Goal: Task Accomplishment & Management: Use online tool/utility

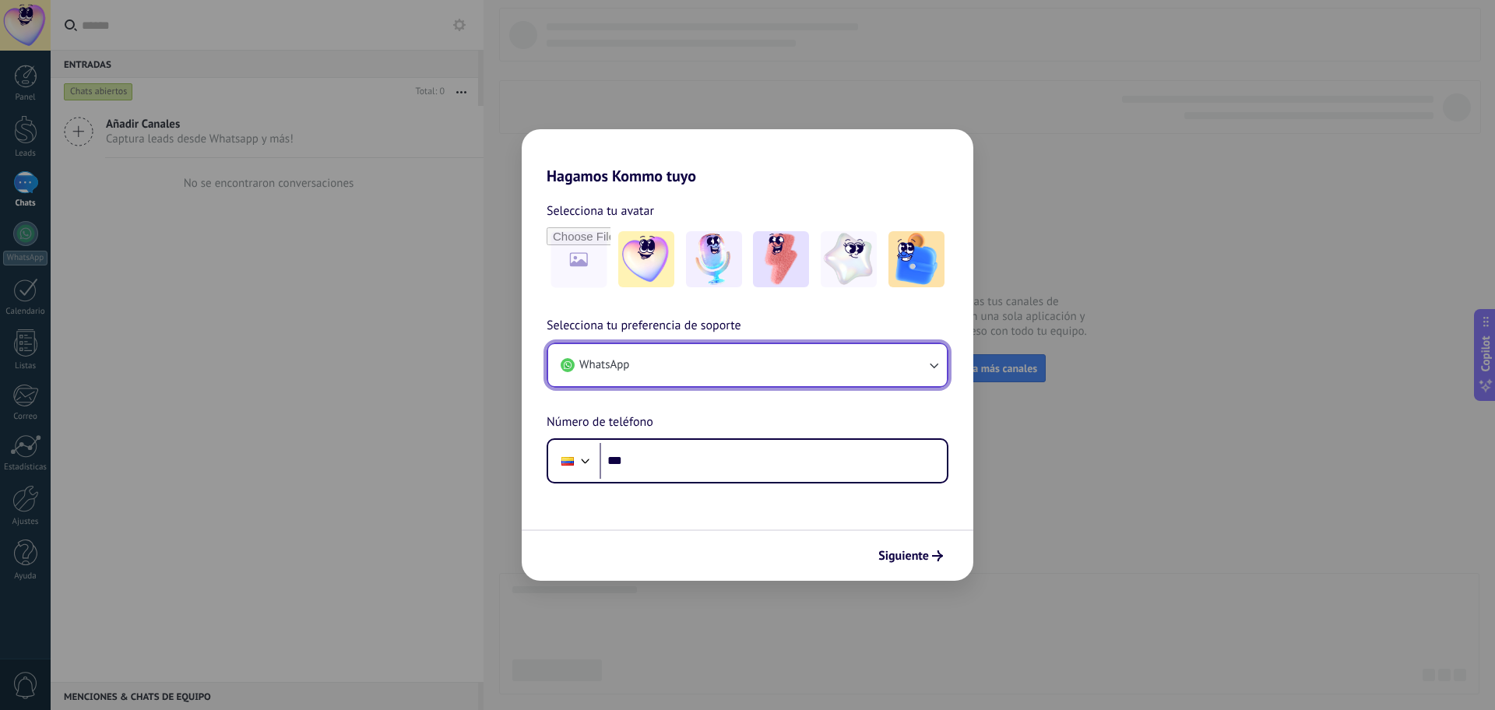
click at [673, 358] on button "WhatsApp" at bounding box center [747, 365] width 399 height 42
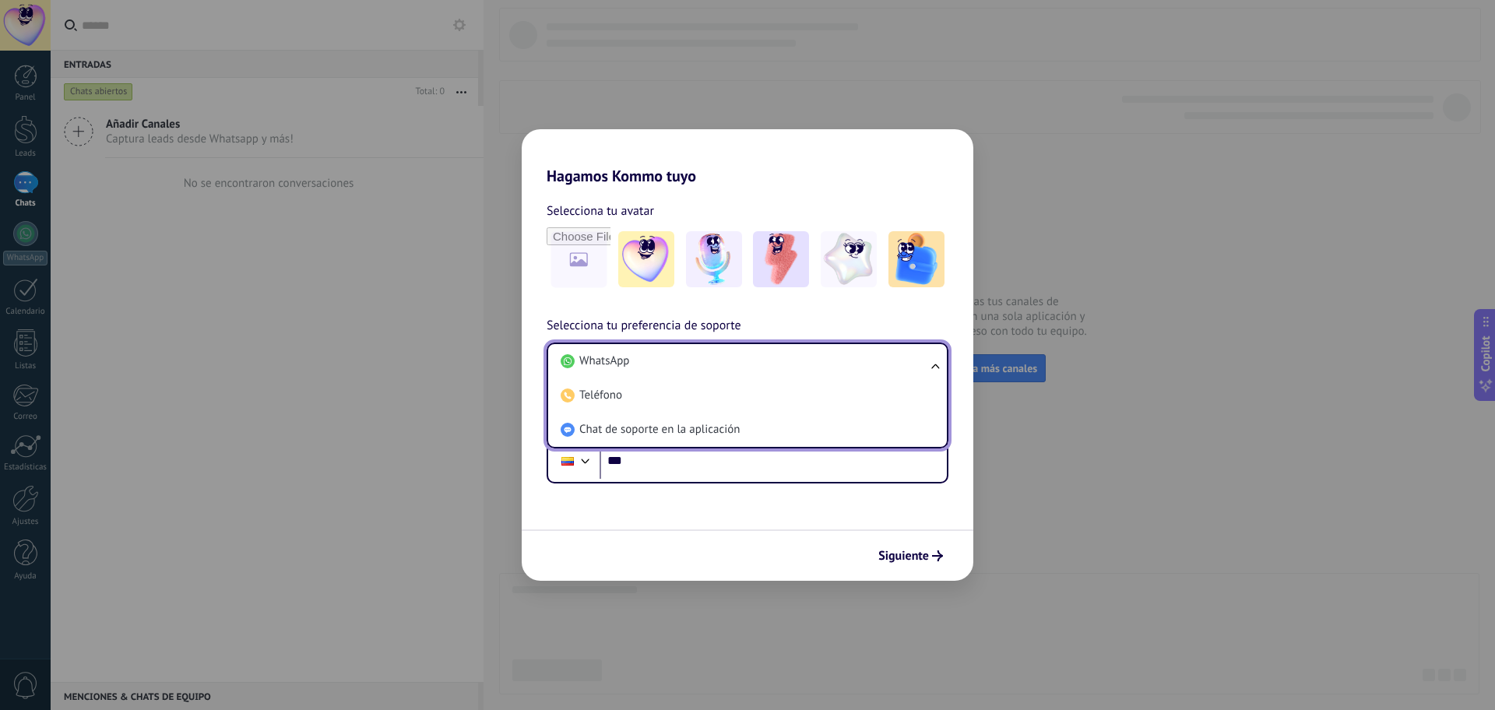
click at [673, 358] on li "WhatsApp" at bounding box center [744, 361] width 380 height 34
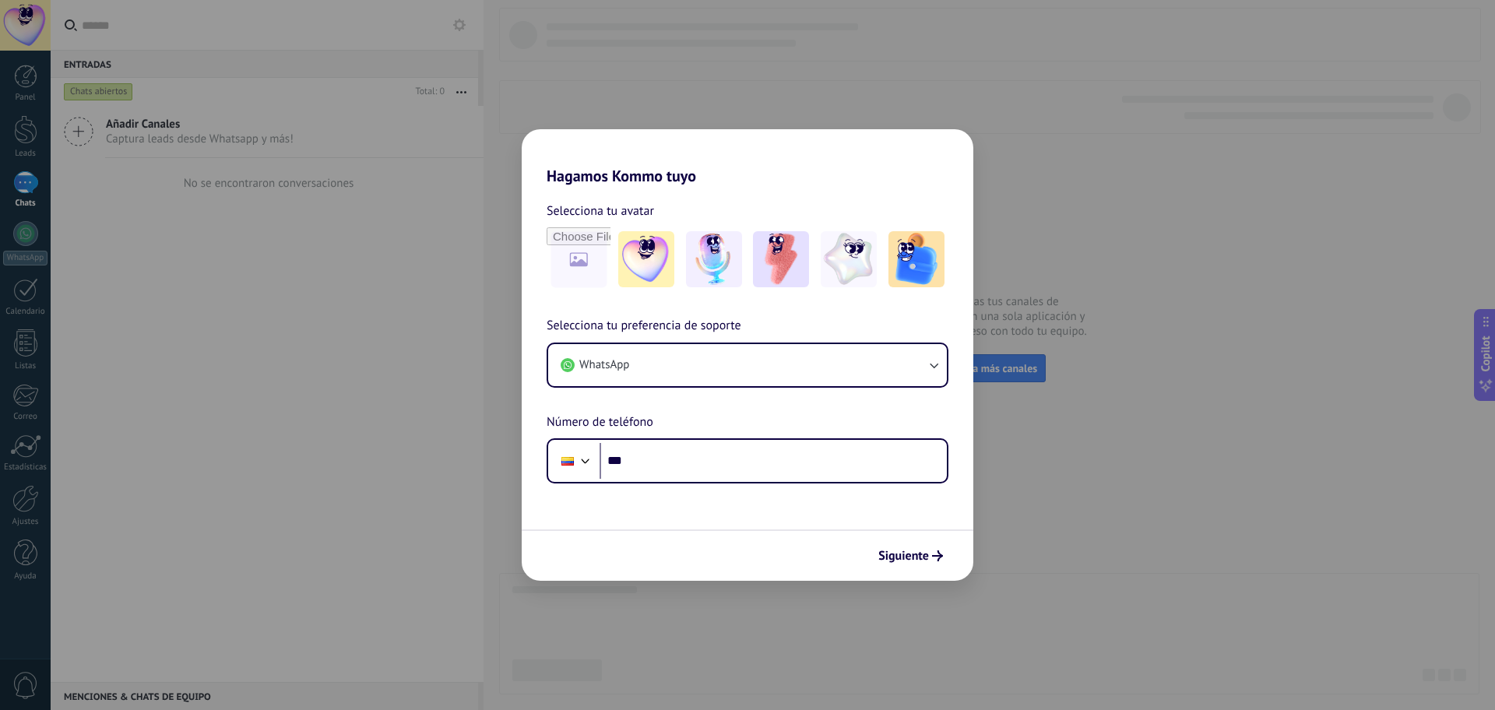
click at [863, 219] on div "Selecciona tu avatar" at bounding box center [748, 211] width 402 height 20
click at [653, 455] on input "***" at bounding box center [773, 461] width 347 height 36
paste input "**********"
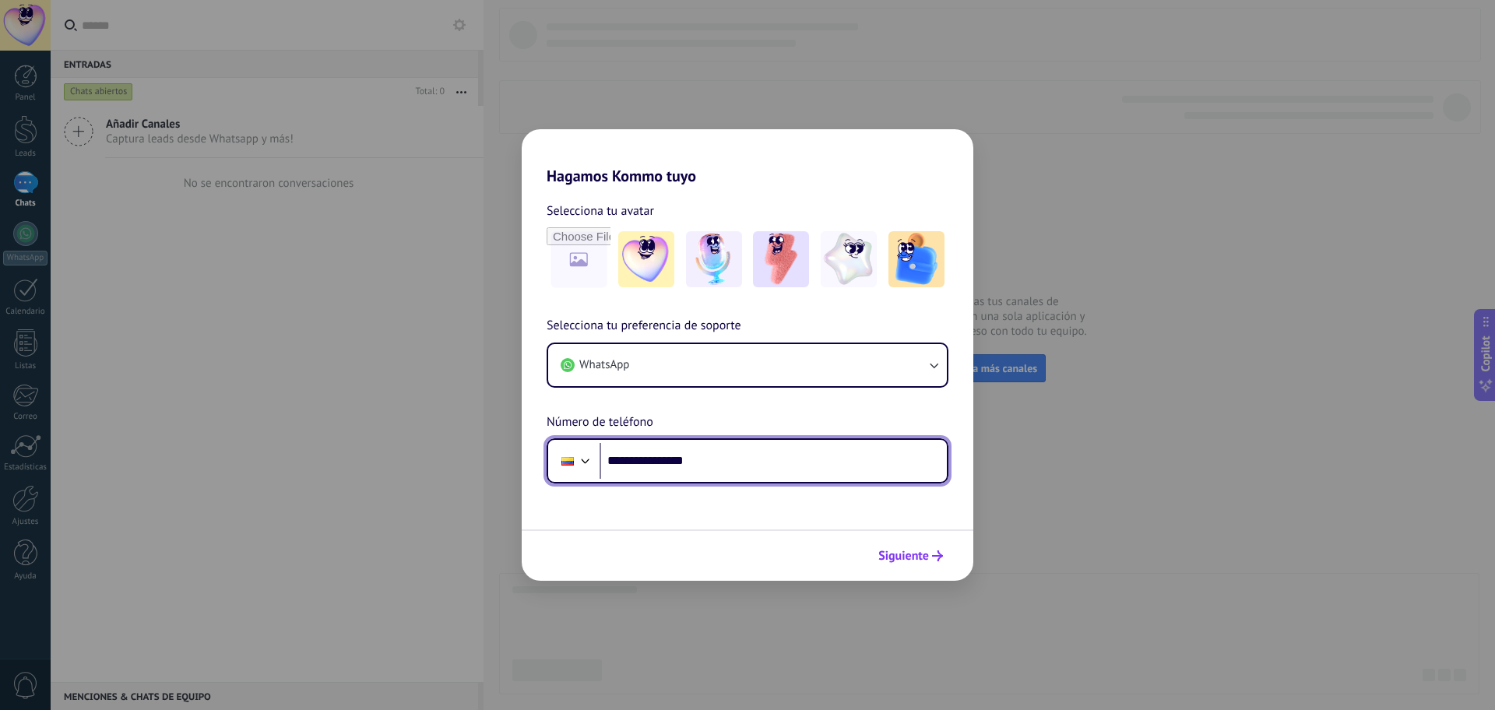
type input "**********"
click at [933, 558] on icon "submit" at bounding box center [937, 556] width 11 height 11
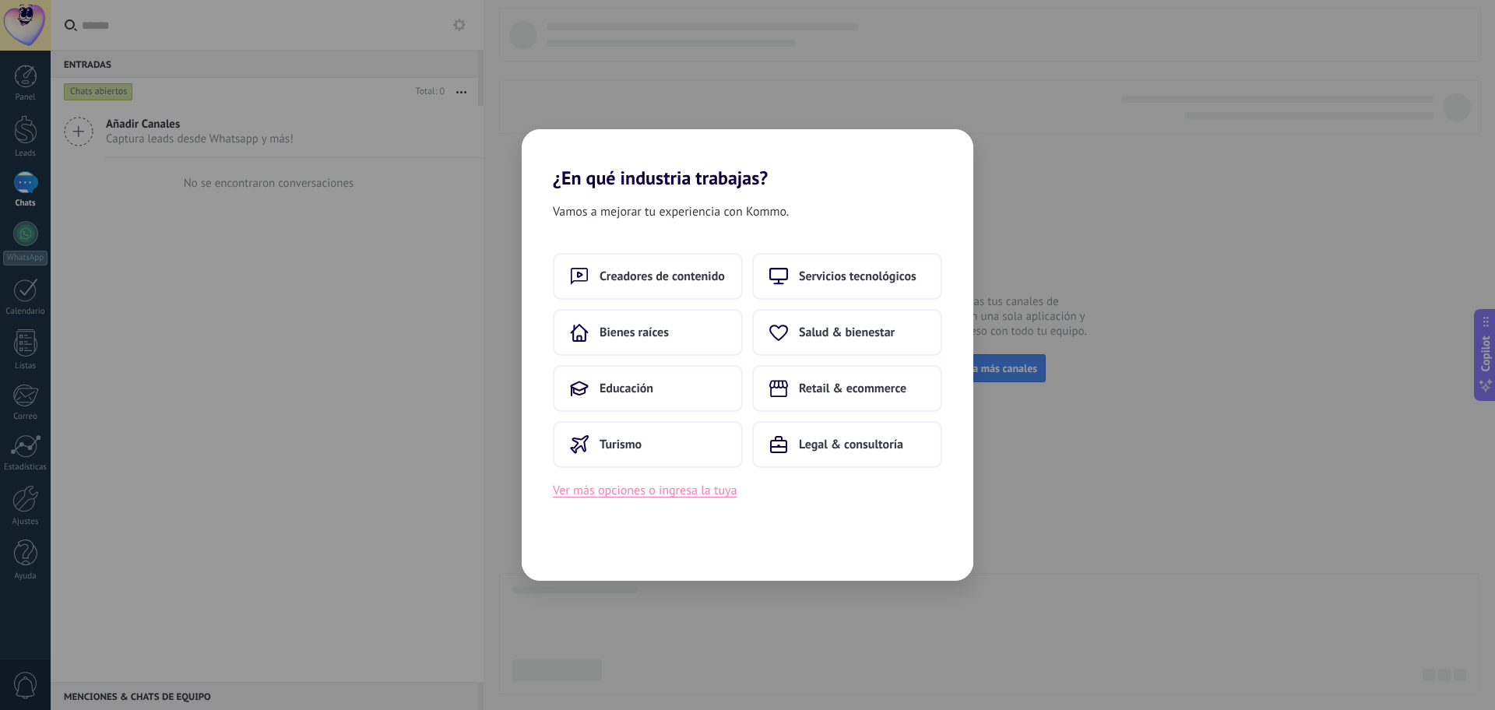
click at [633, 491] on button "Ver más opciones o ingresa la tuya" at bounding box center [645, 490] width 184 height 20
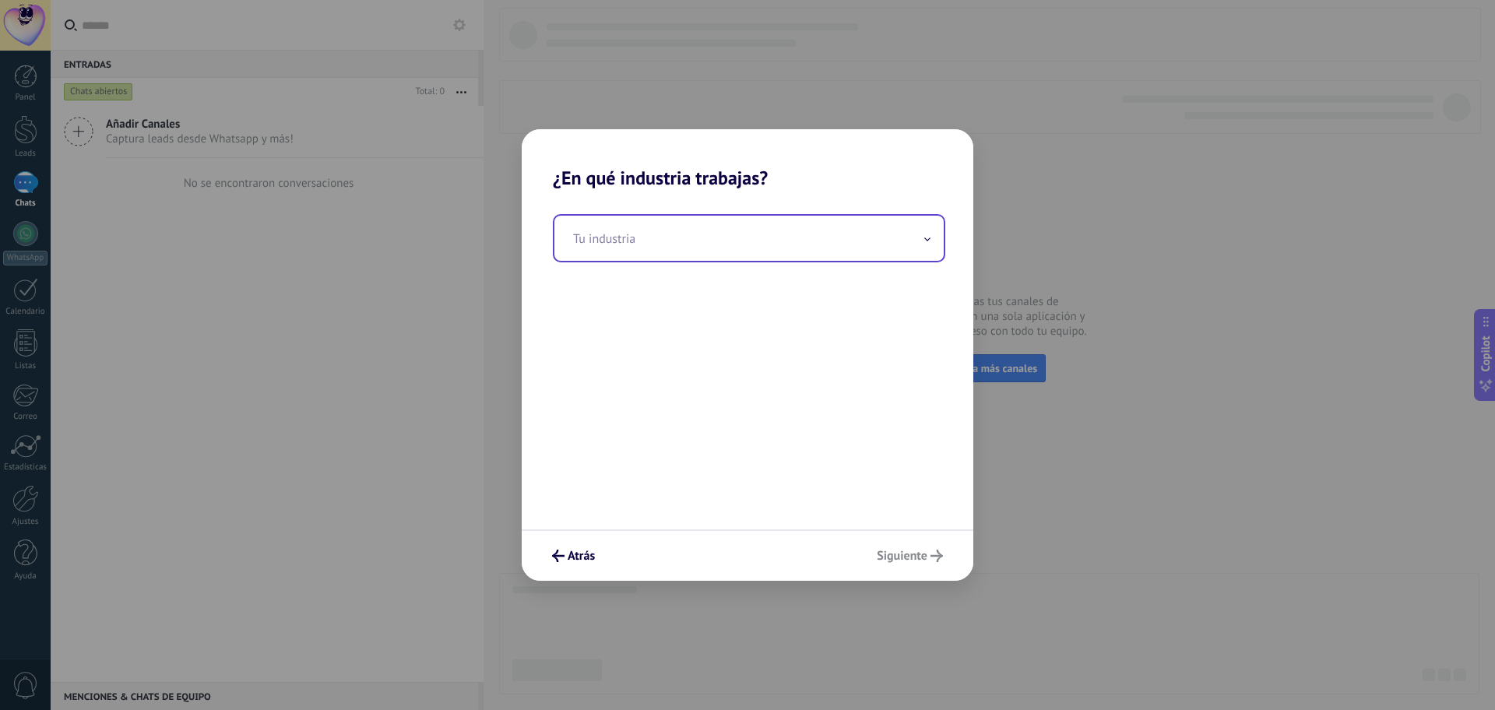
click at [652, 223] on input "text" at bounding box center [748, 238] width 389 height 45
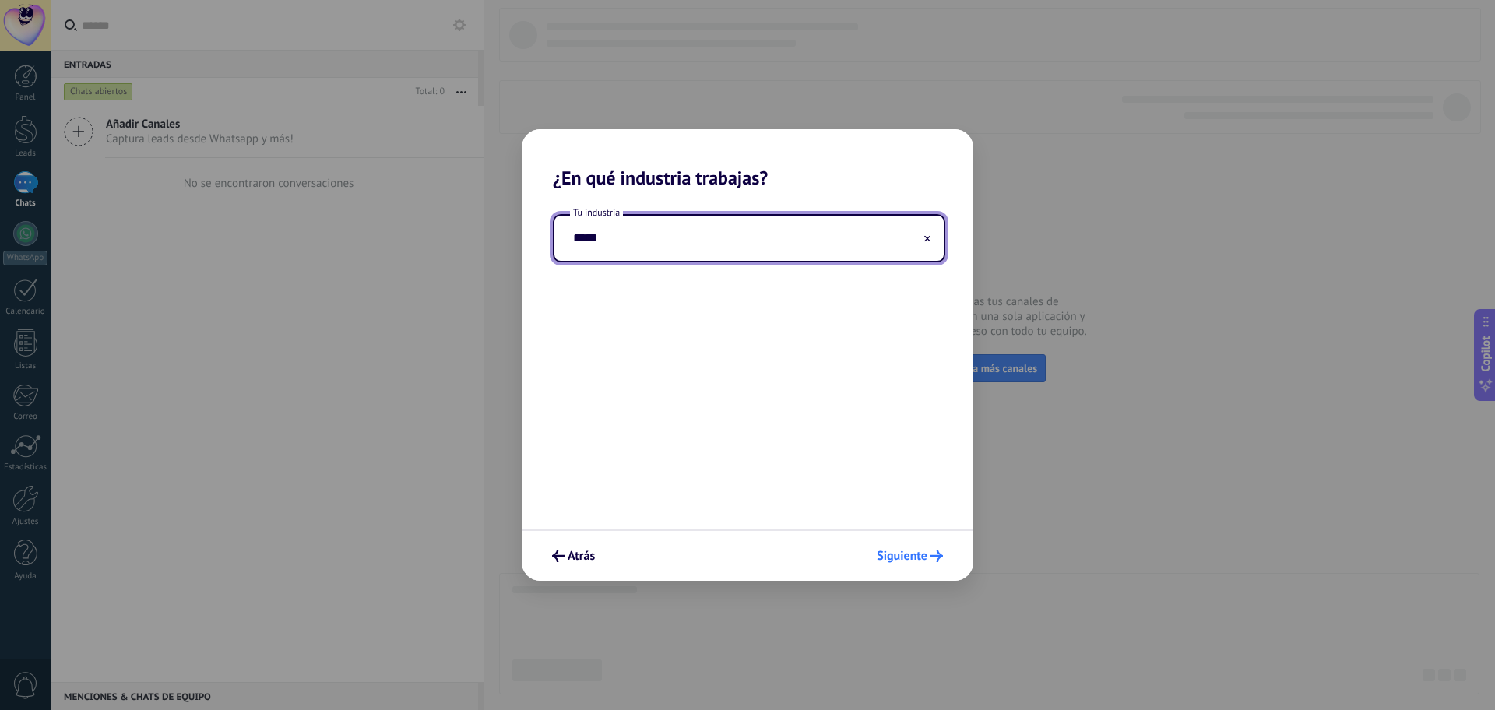
type input "****"
click at [911, 551] on span "Siguiente" at bounding box center [902, 556] width 51 height 11
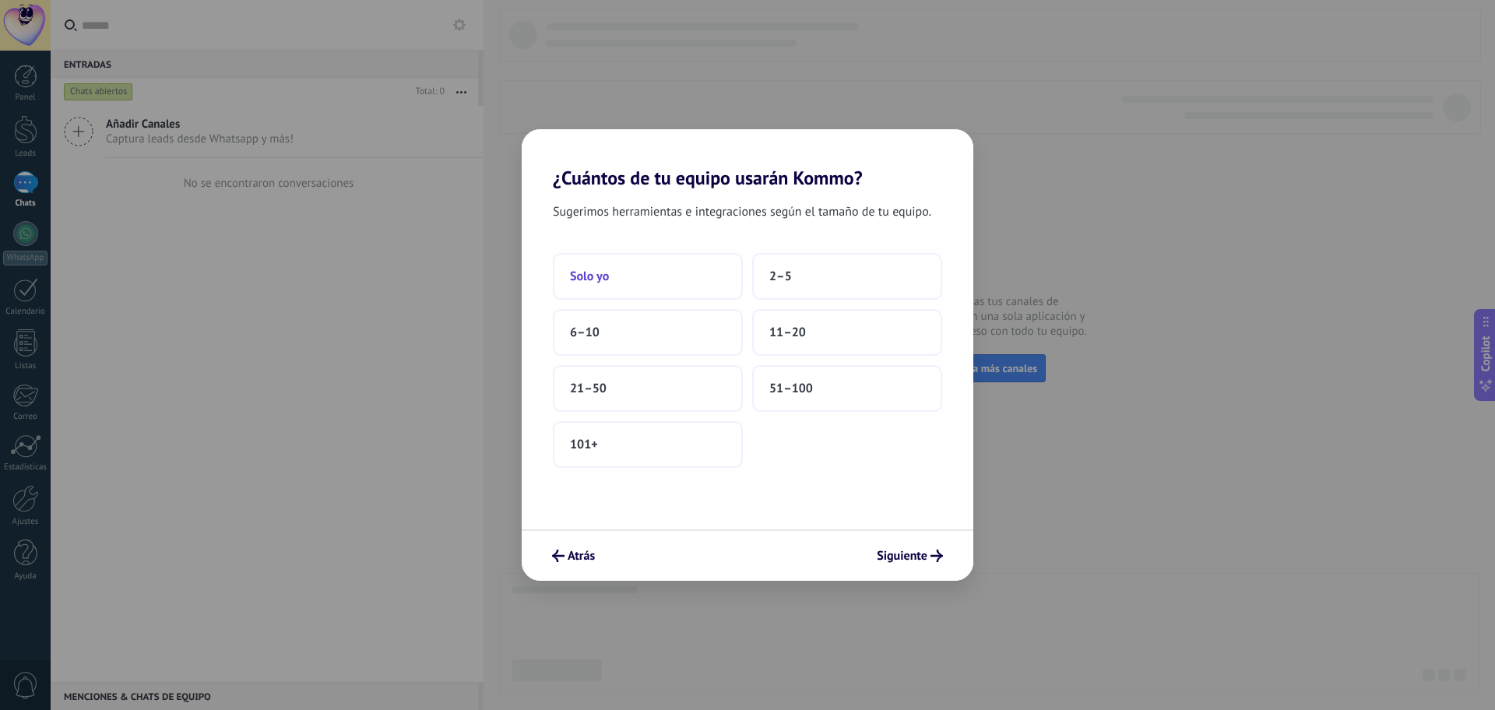
click at [638, 273] on button "Solo yo" at bounding box center [648, 276] width 190 height 47
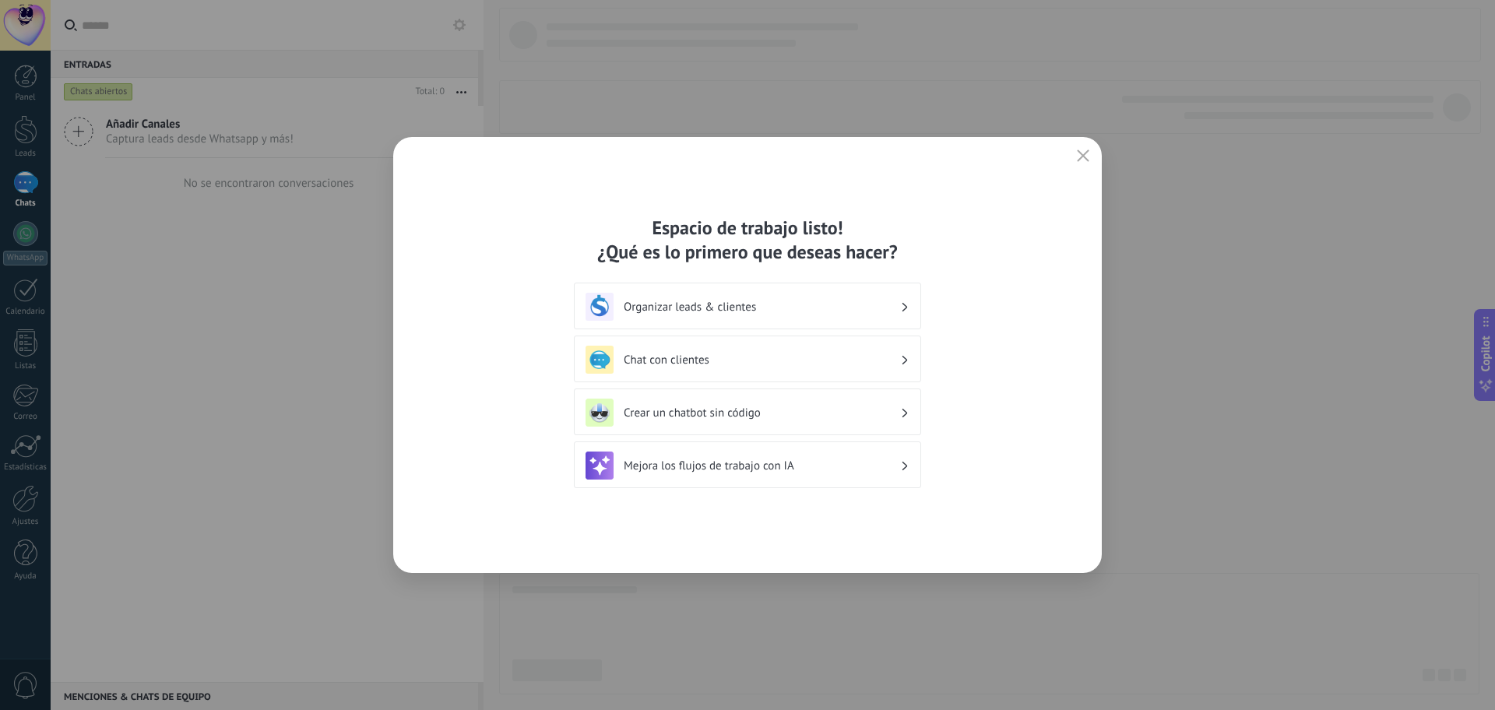
click at [700, 364] on h3 "Chat con clientes" at bounding box center [762, 360] width 276 height 15
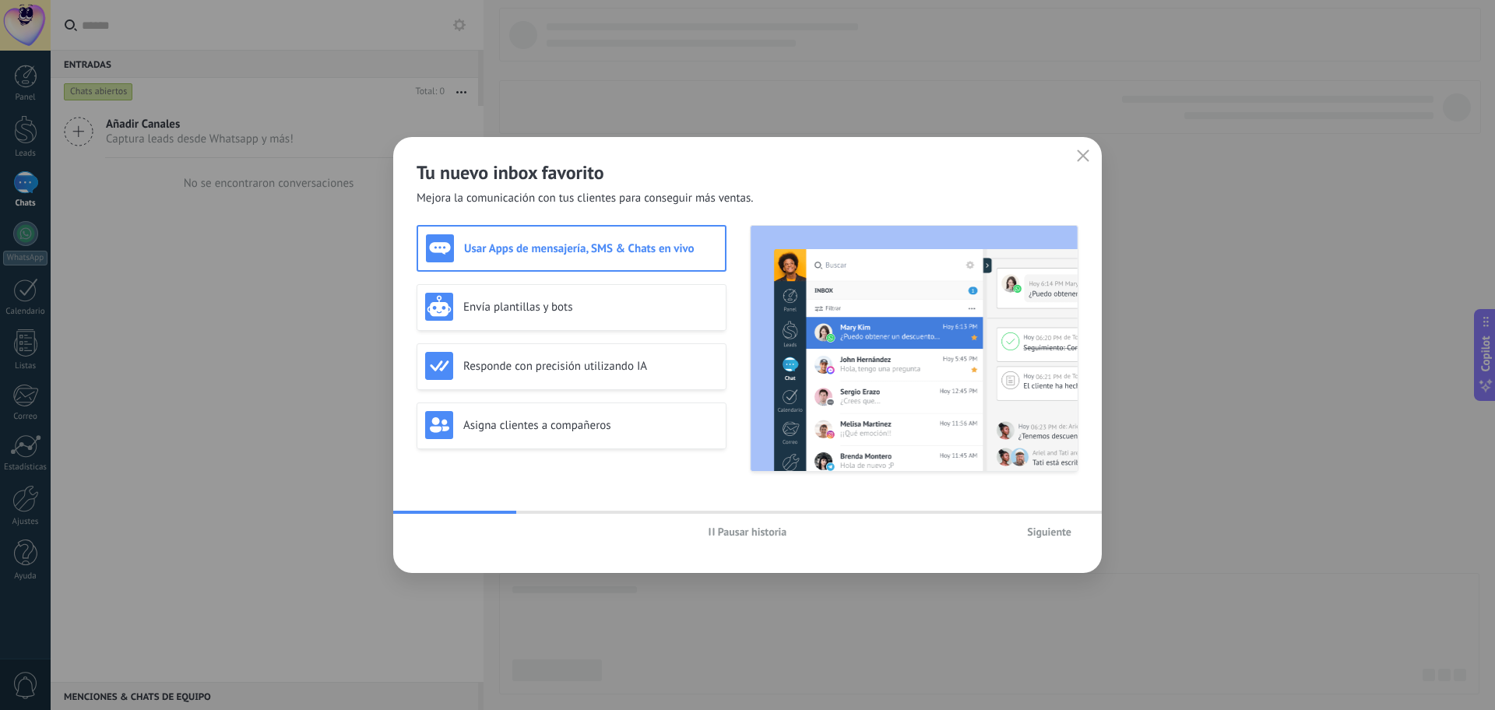
click at [728, 532] on span "Pausar historia" at bounding box center [752, 531] width 69 height 11
click at [762, 533] on span "Iniciar historia" at bounding box center [752, 531] width 67 height 11
click at [662, 313] on h3 "Envía plantillas y bots" at bounding box center [590, 307] width 255 height 15
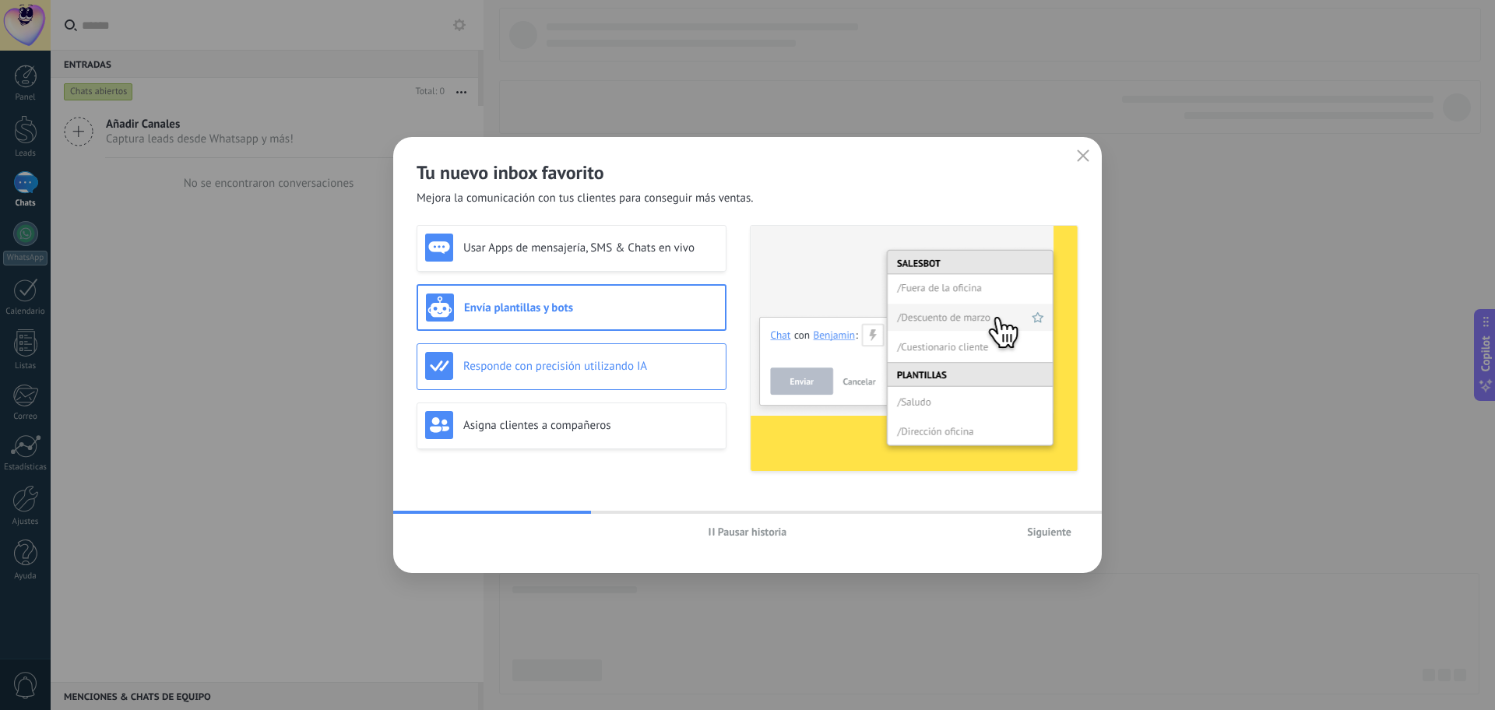
click at [652, 350] on div "Responde con precisión utilizando IA" at bounding box center [572, 366] width 310 height 47
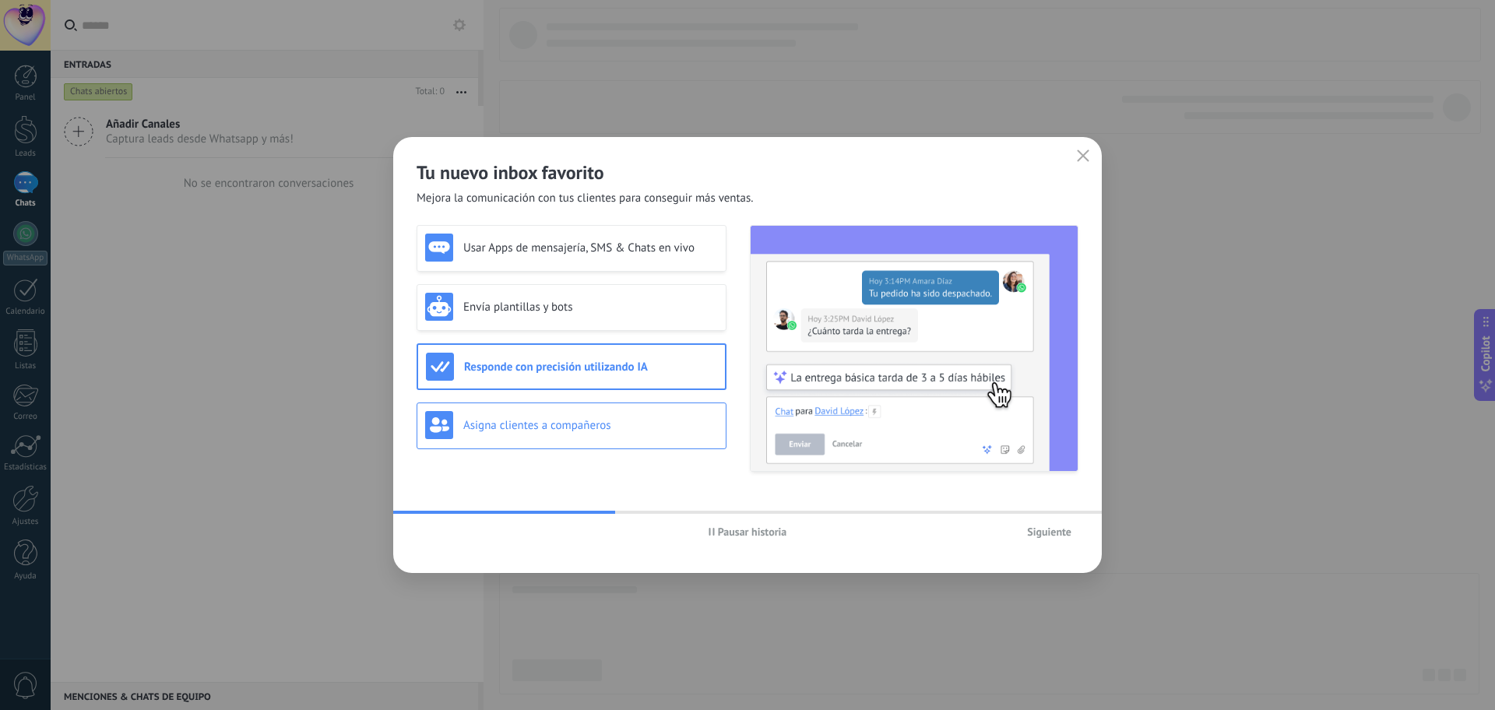
click at [632, 409] on div "Asigna clientes a compañeros" at bounding box center [572, 426] width 310 height 47
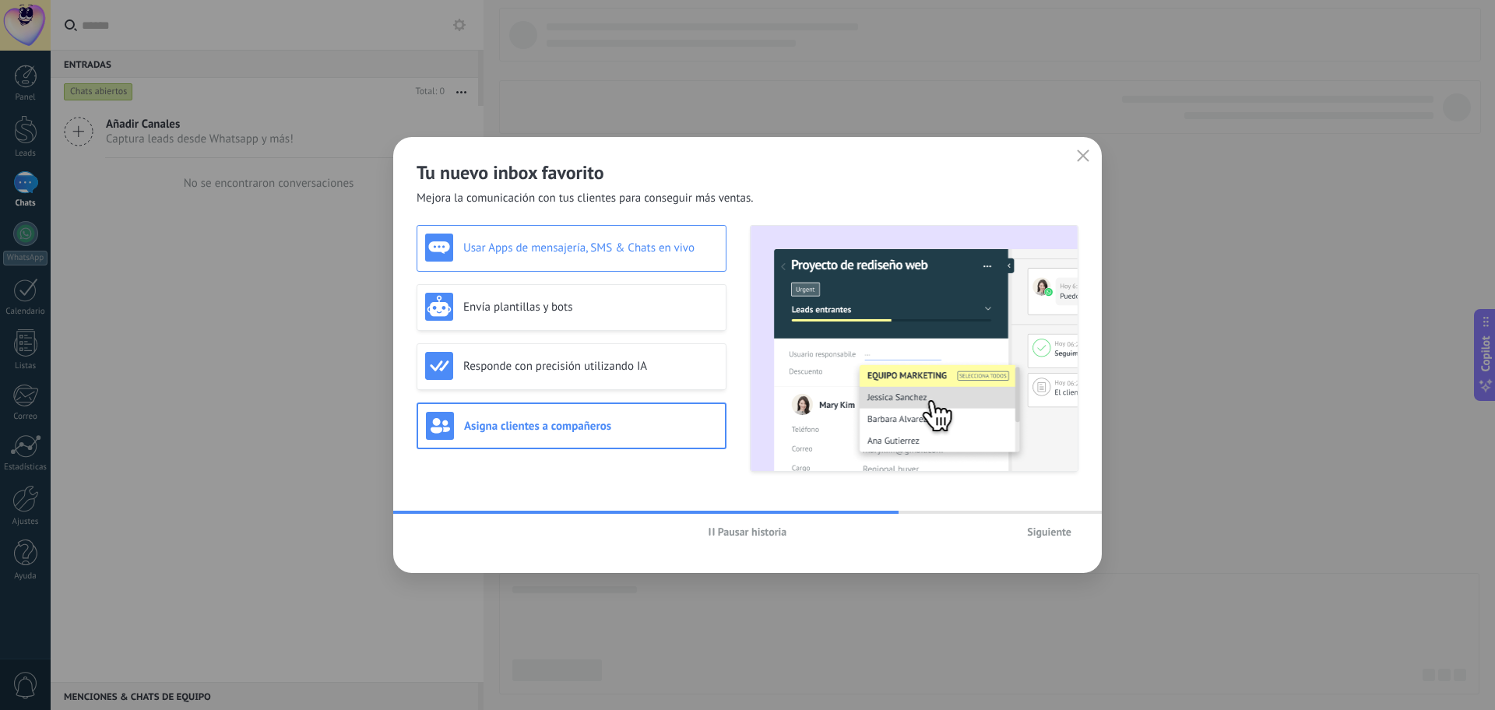
click at [660, 242] on h3 "Usar Apps de mensajería, SMS & Chats en vivo" at bounding box center [590, 248] width 255 height 15
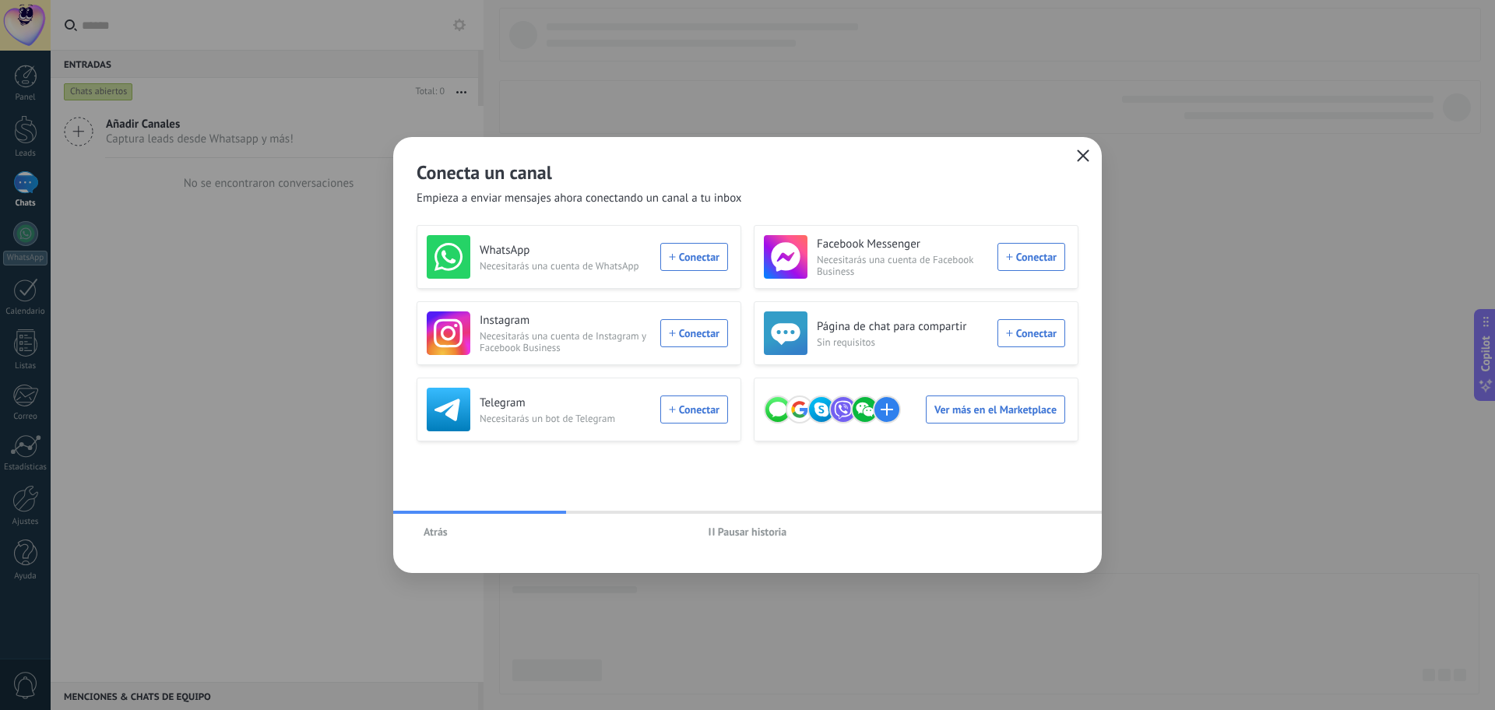
click at [1087, 148] on button "button" at bounding box center [1083, 157] width 20 height 22
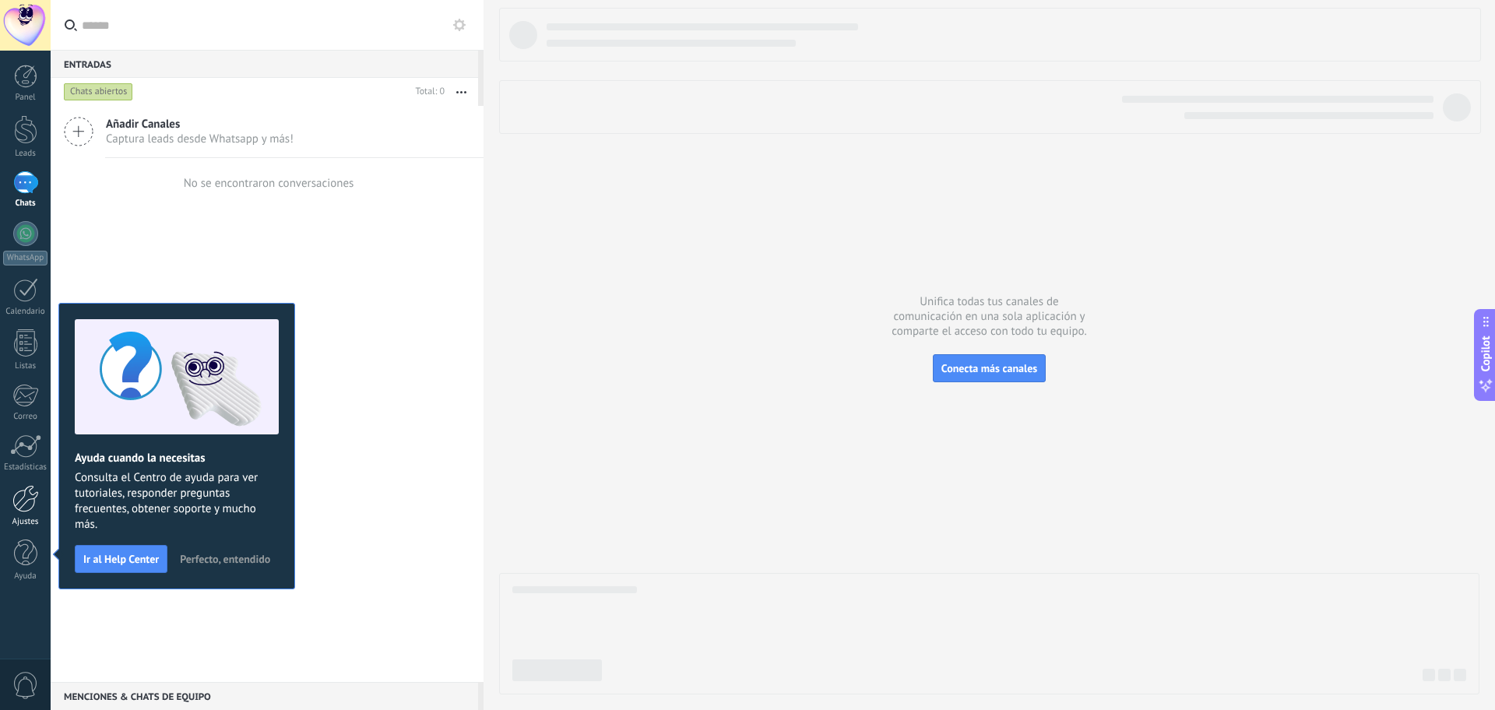
click at [26, 518] on div "Ajustes" at bounding box center [25, 522] width 45 height 10
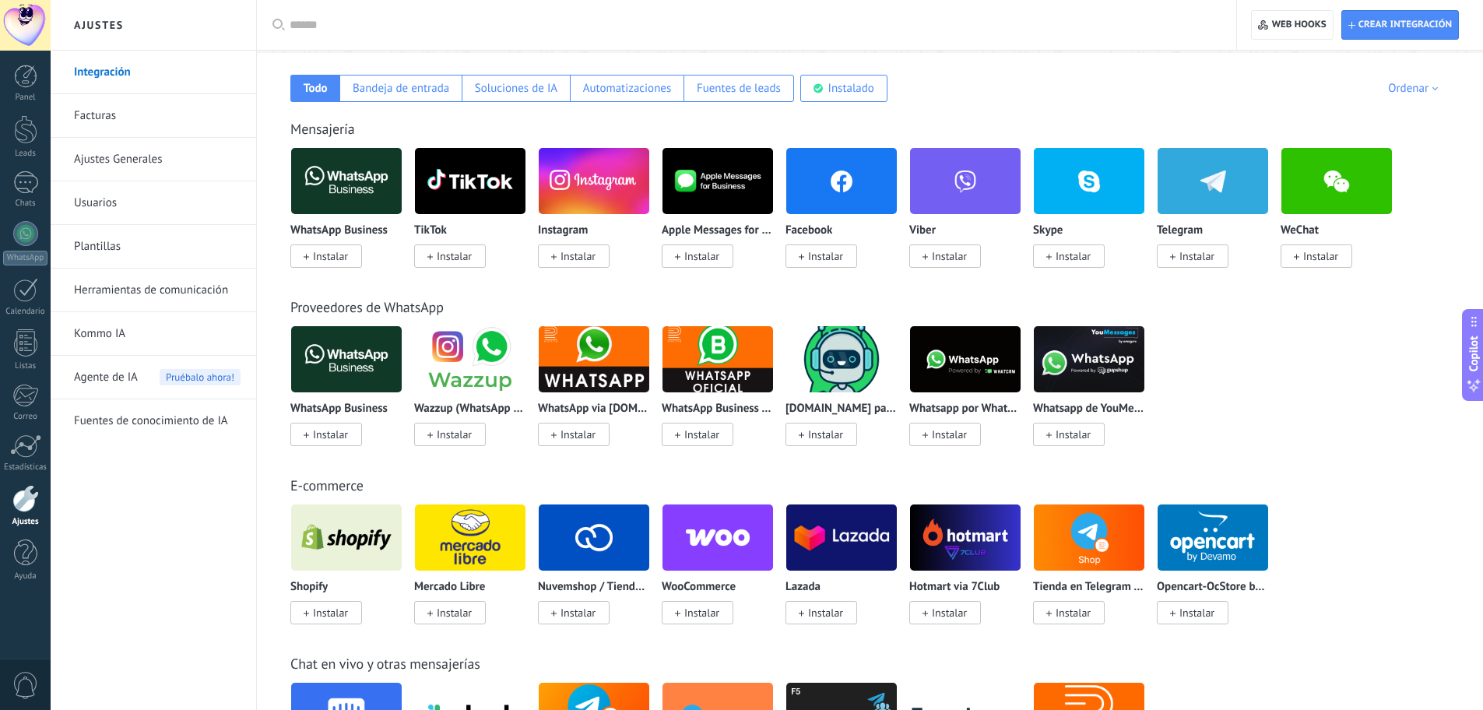
scroll to position [156, 0]
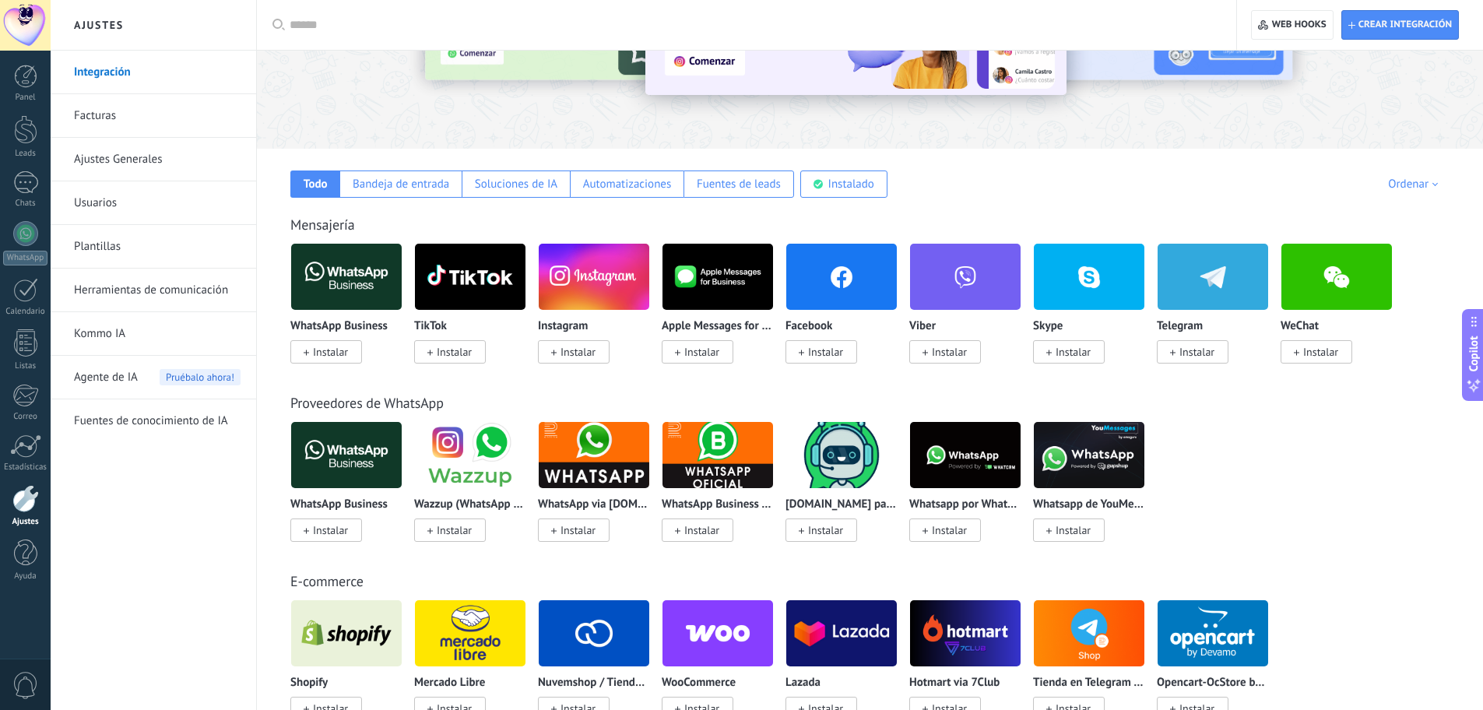
click at [340, 357] on span "Instalar" at bounding box center [330, 352] width 35 height 14
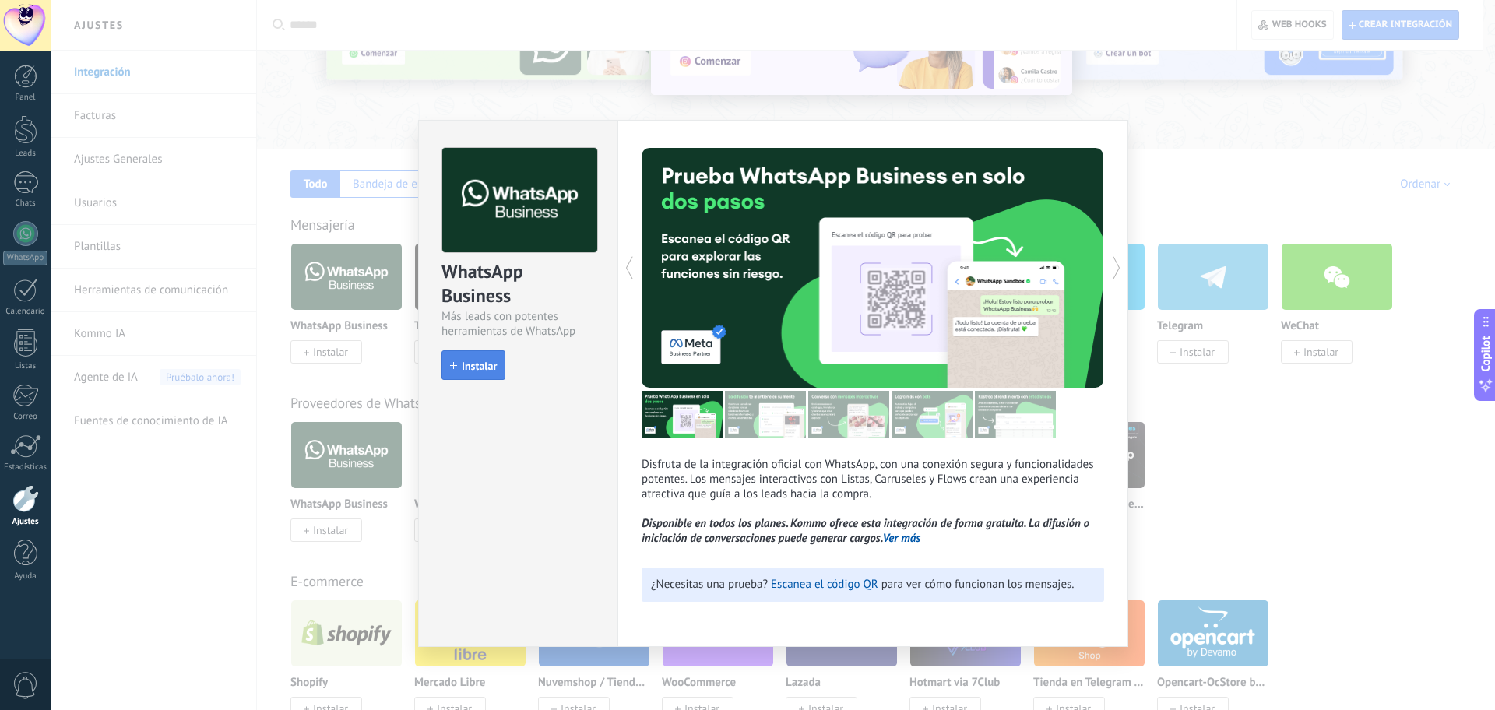
click at [484, 359] on button "Instalar" at bounding box center [474, 365] width 64 height 30
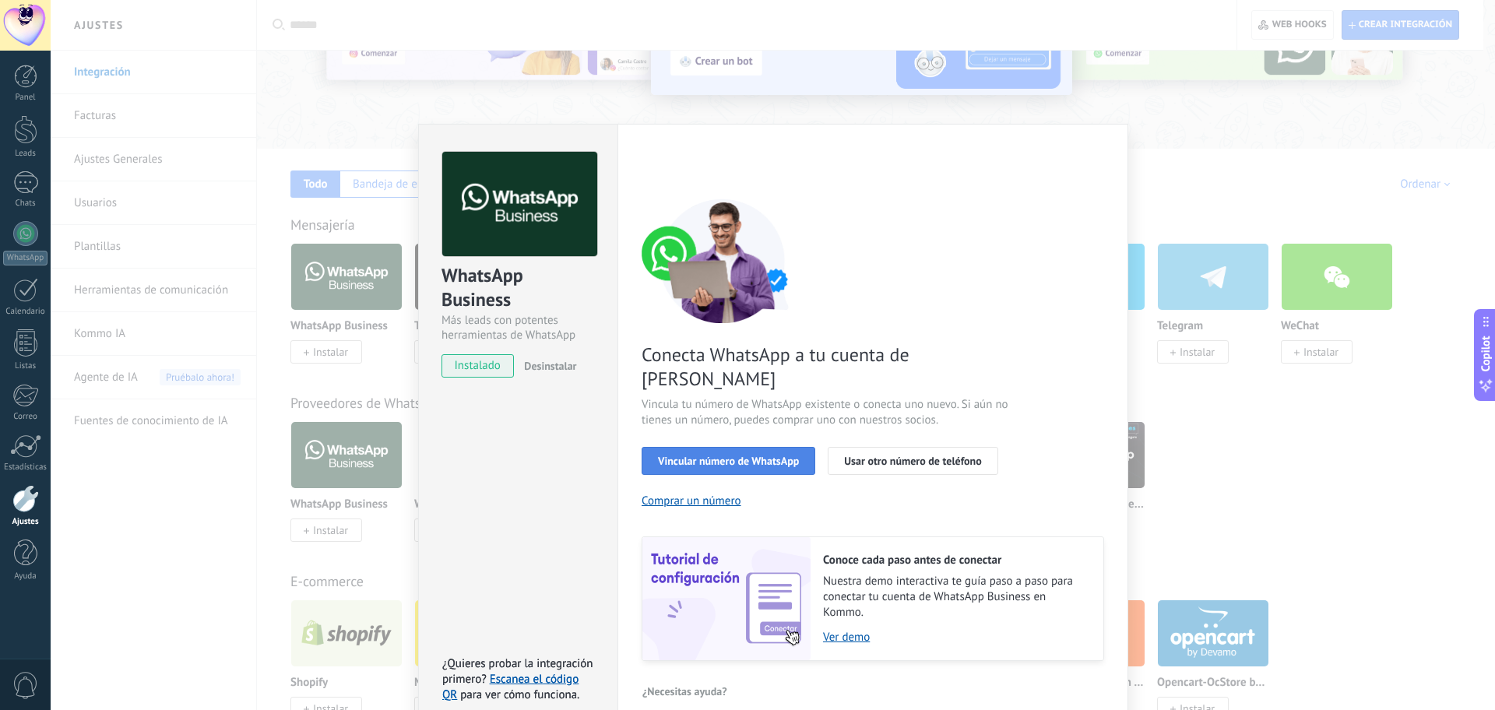
click at [763, 456] on span "Vincular número de WhatsApp" at bounding box center [728, 461] width 141 height 11
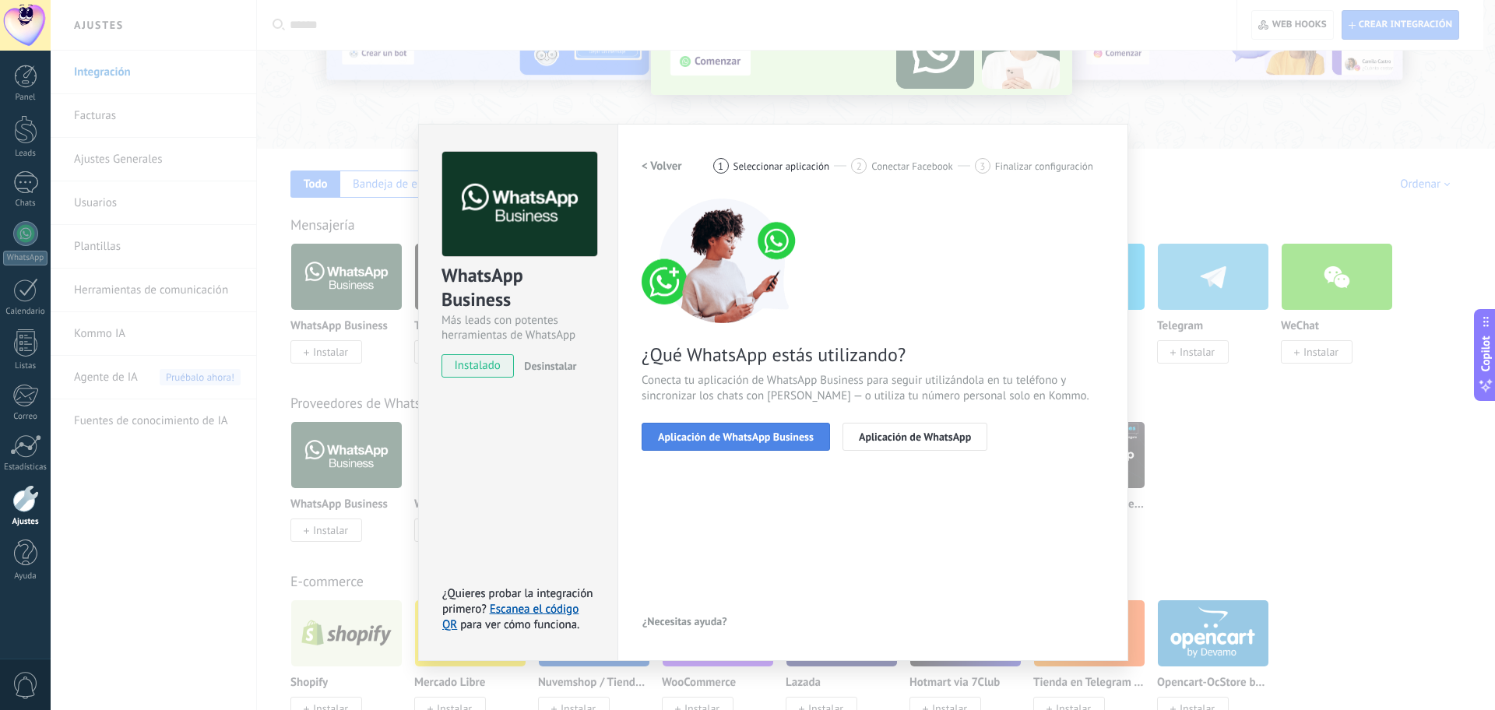
click at [772, 438] on span "Aplicación de WhatsApp Business" at bounding box center [736, 436] width 156 height 11
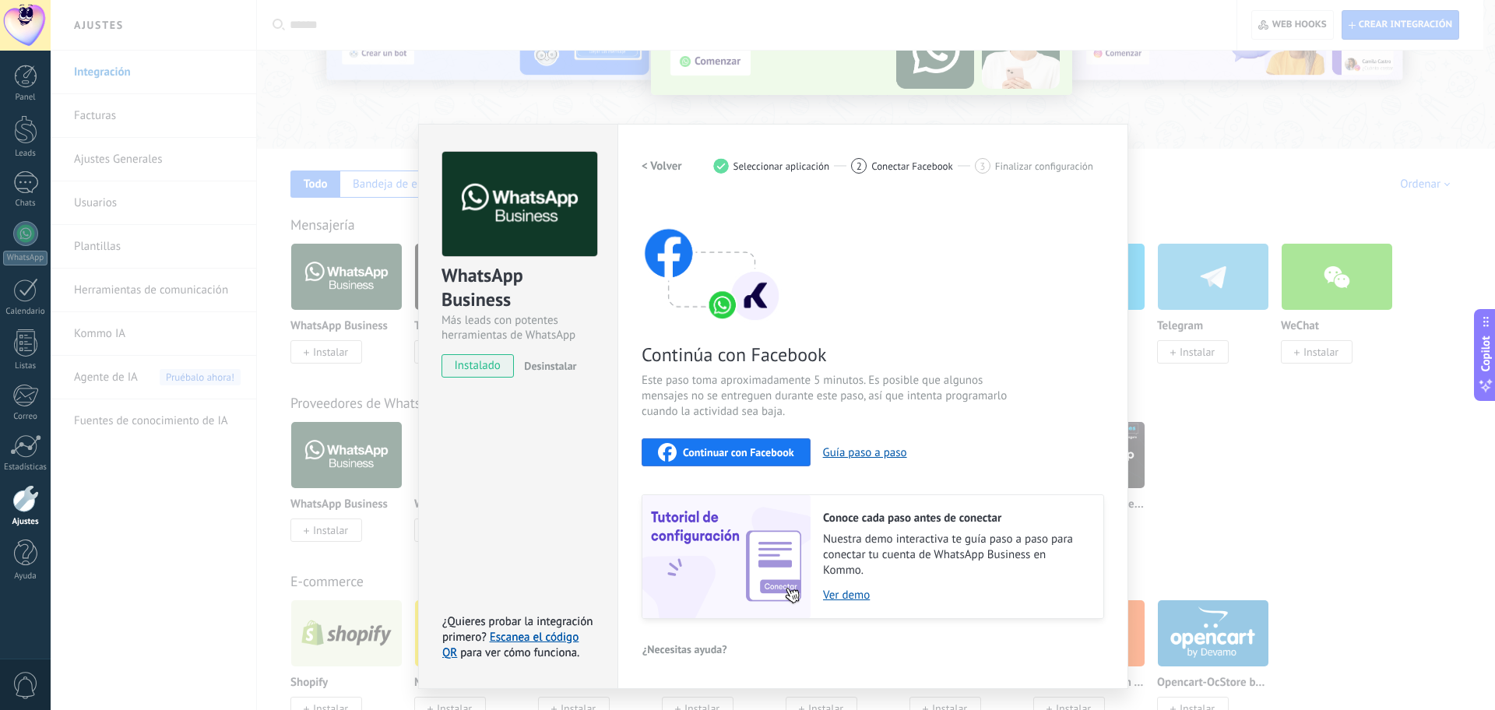
click at [674, 462] on button "Continuar con Facebook" at bounding box center [726, 452] width 169 height 28
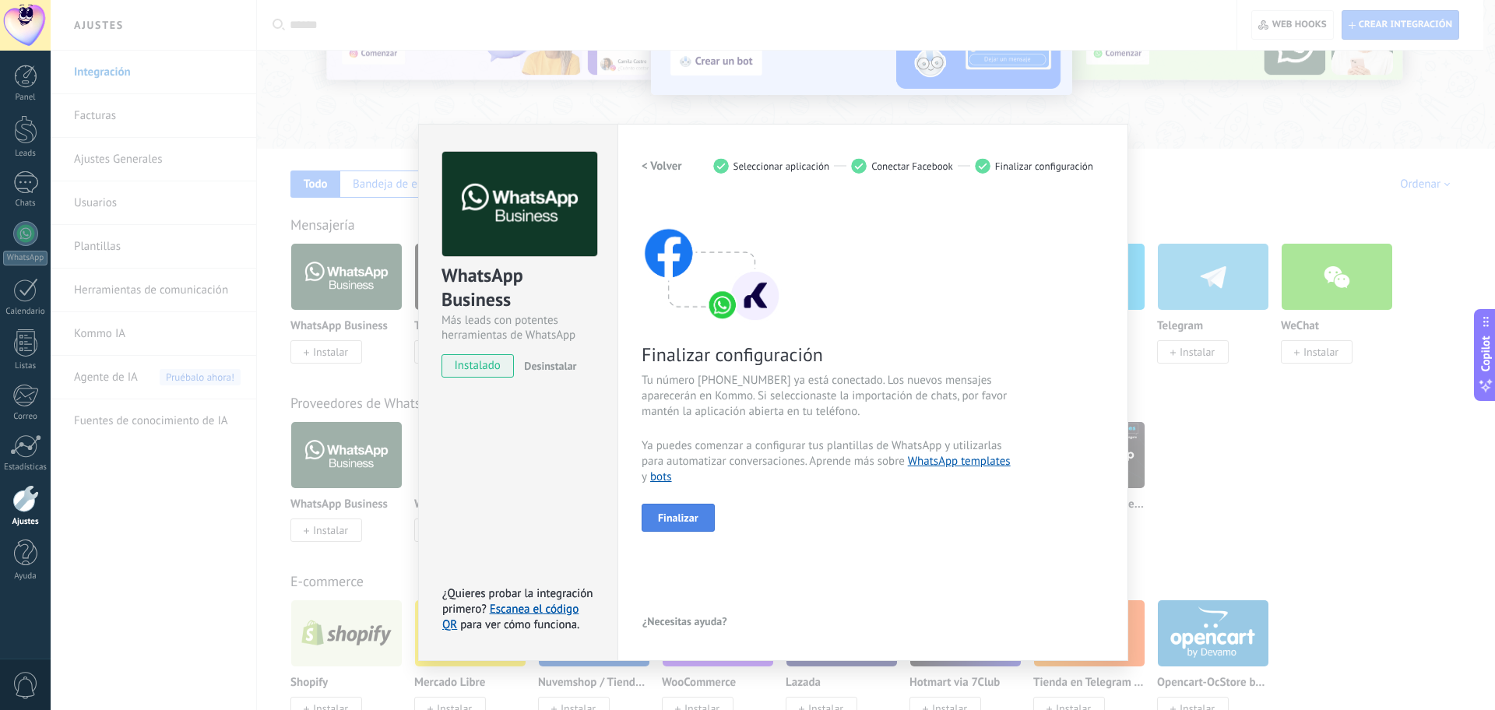
click at [692, 526] on button "Finalizar" at bounding box center [678, 518] width 73 height 28
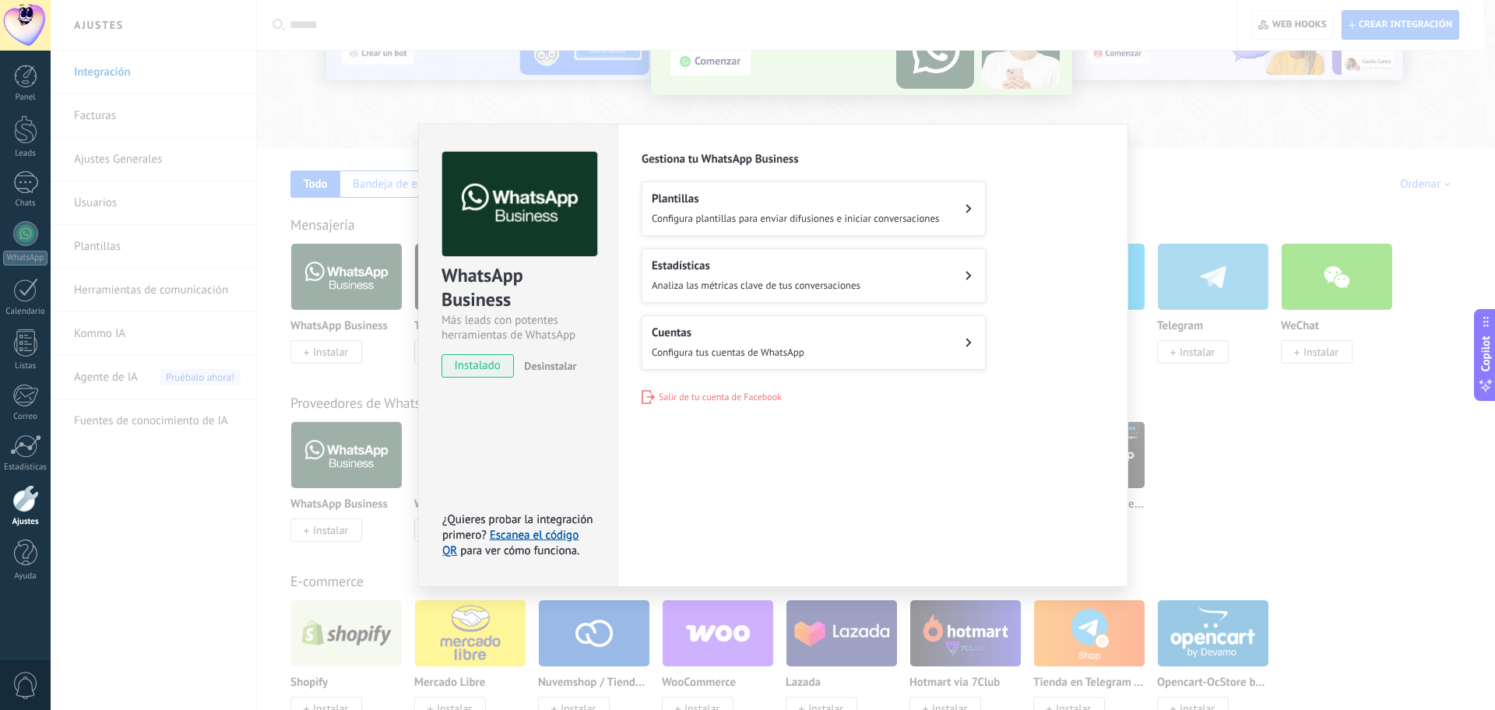
click at [836, 347] on button "Cuentas Configura tus cuentas de WhatsApp" at bounding box center [814, 342] width 344 height 55
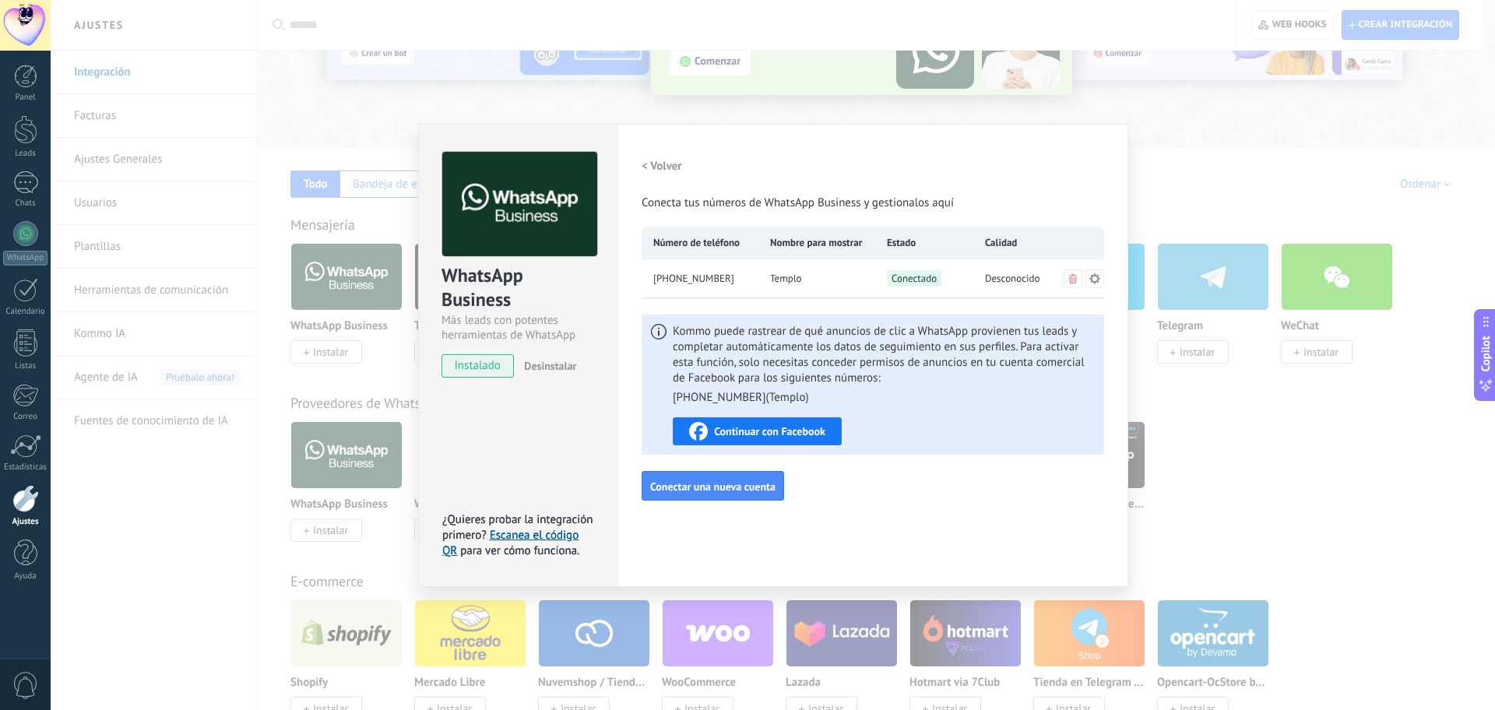
drag, startPoint x: 730, startPoint y: 278, endPoint x: 670, endPoint y: 279, distance: 60.7
click at [670, 279] on div "[PHONE_NUMBER]" at bounding box center [700, 278] width 117 height 39
click at [681, 276] on span "[PHONE_NUMBER]" at bounding box center [693, 279] width 81 height 16
drag, startPoint x: 730, startPoint y: 276, endPoint x: 672, endPoint y: 276, distance: 58.4
click at [672, 276] on div "[PHONE_NUMBER]" at bounding box center [700, 278] width 117 height 39
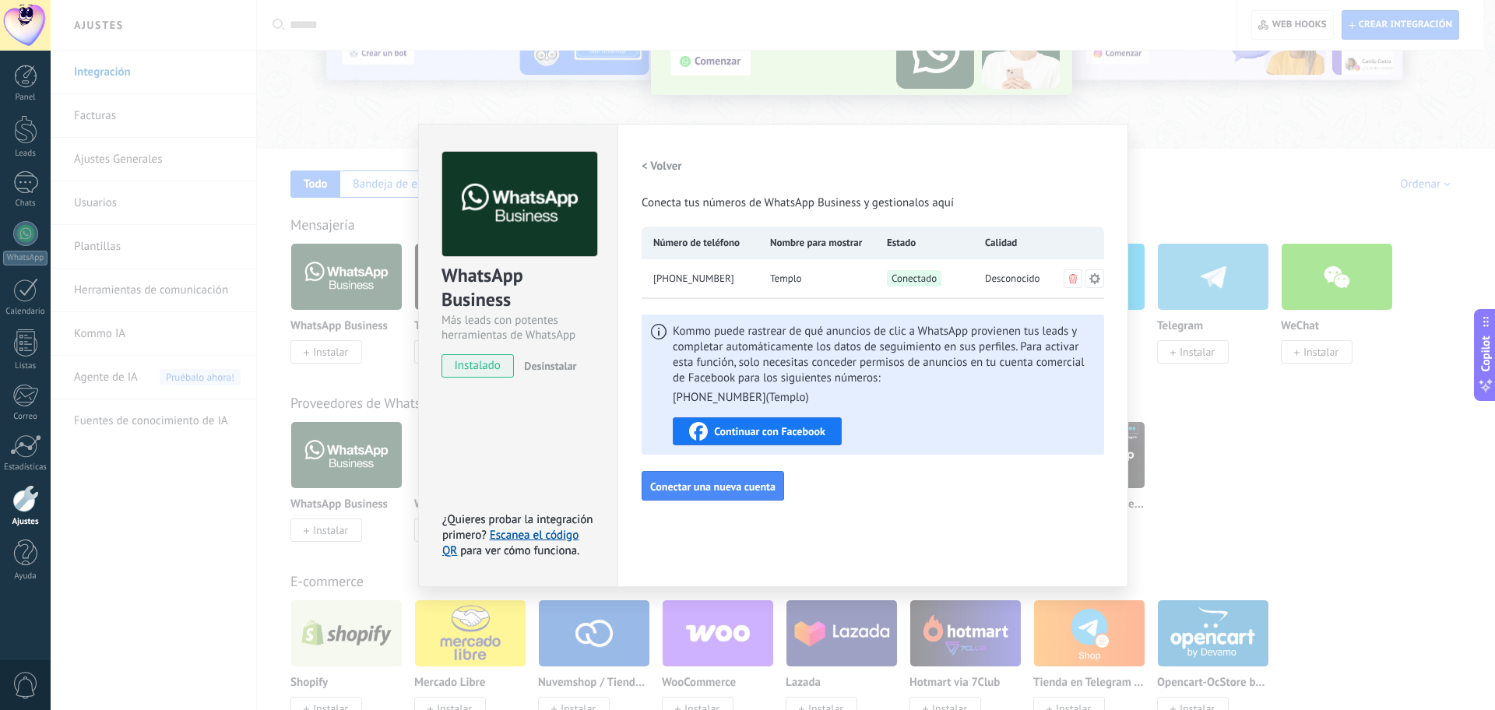
copy span "[PHONE_NUMBER]"
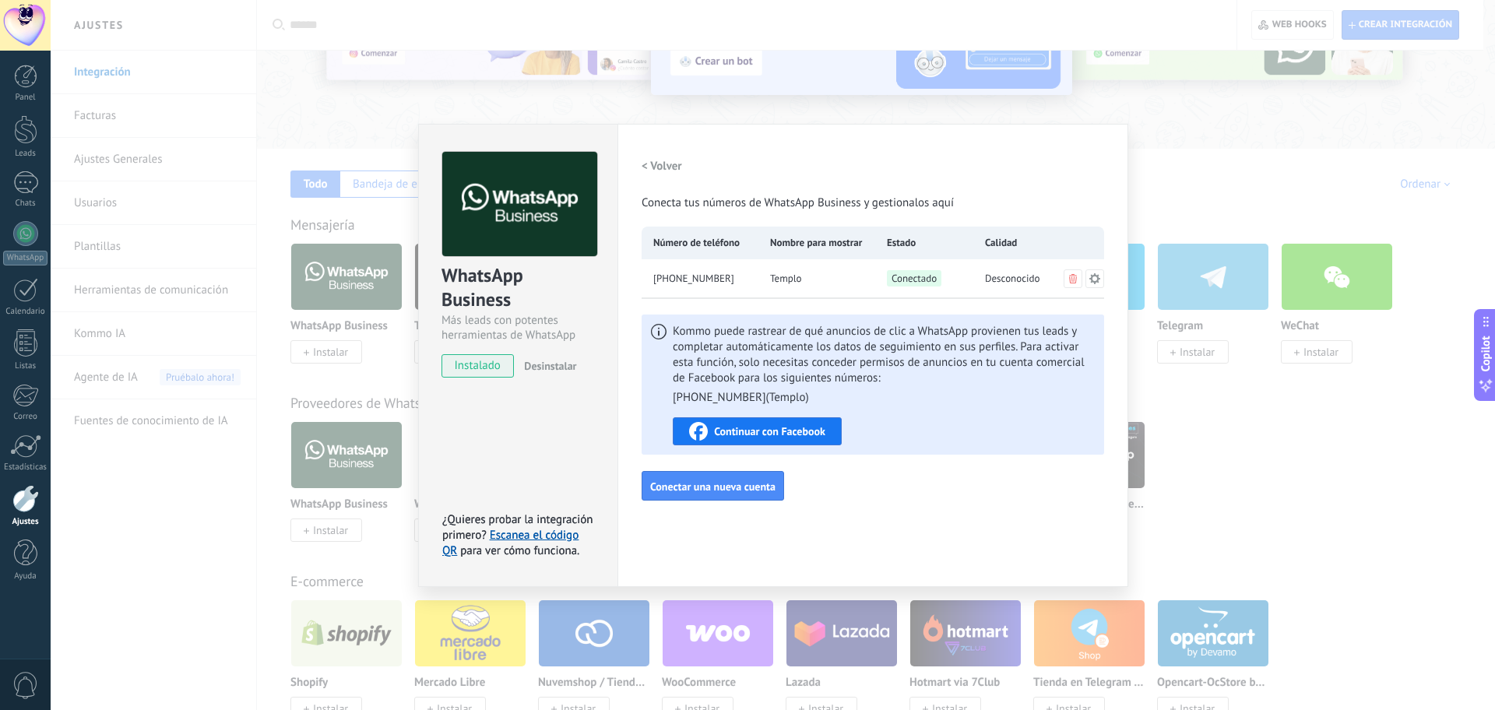
click at [711, 78] on div "WhatsApp Business Más leads con potentes herramientas de WhatsApp instalado Des…" at bounding box center [773, 355] width 1444 height 710
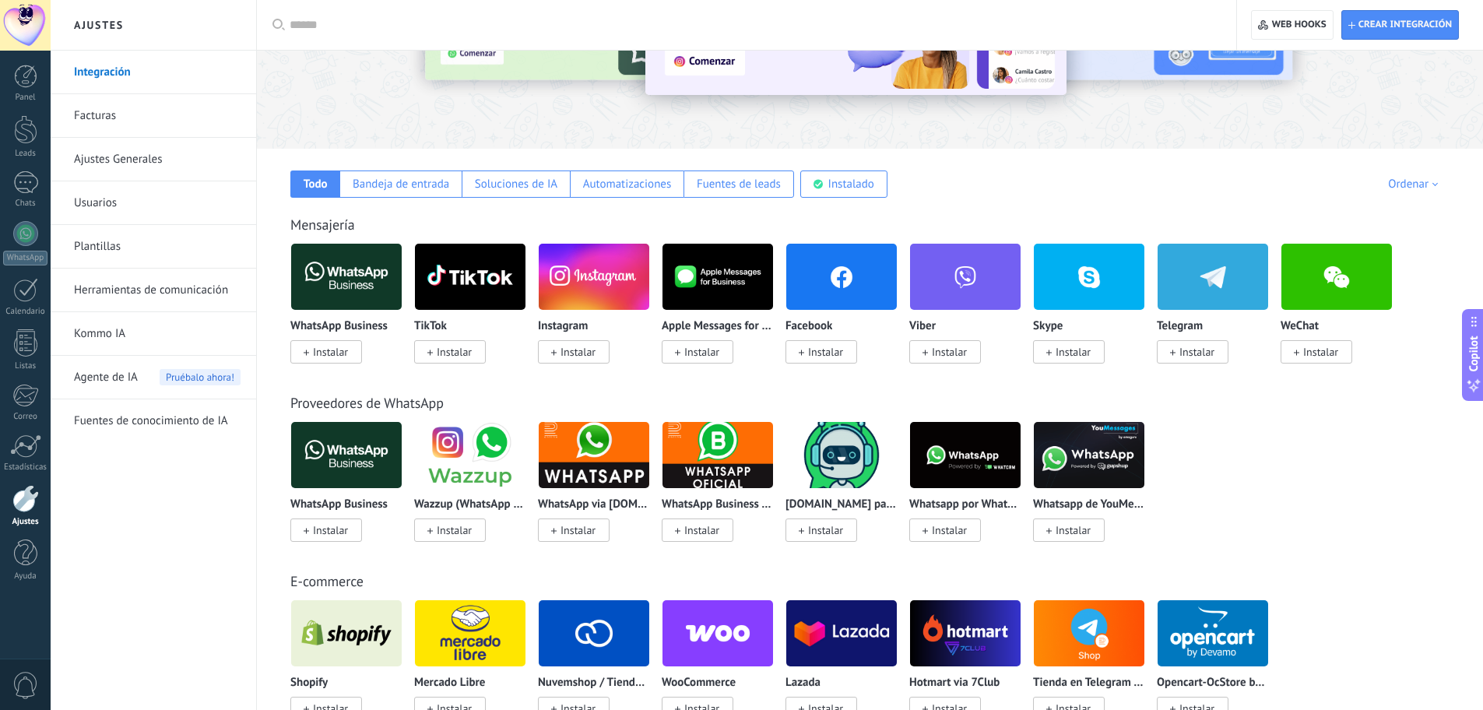
click at [1335, 492] on div "WhatsApp Business Instalar Wazzup (WhatsApp & Instagram) Instalar WhatsApp via …" at bounding box center [878, 490] width 1176 height 139
